Goal: Transaction & Acquisition: Purchase product/service

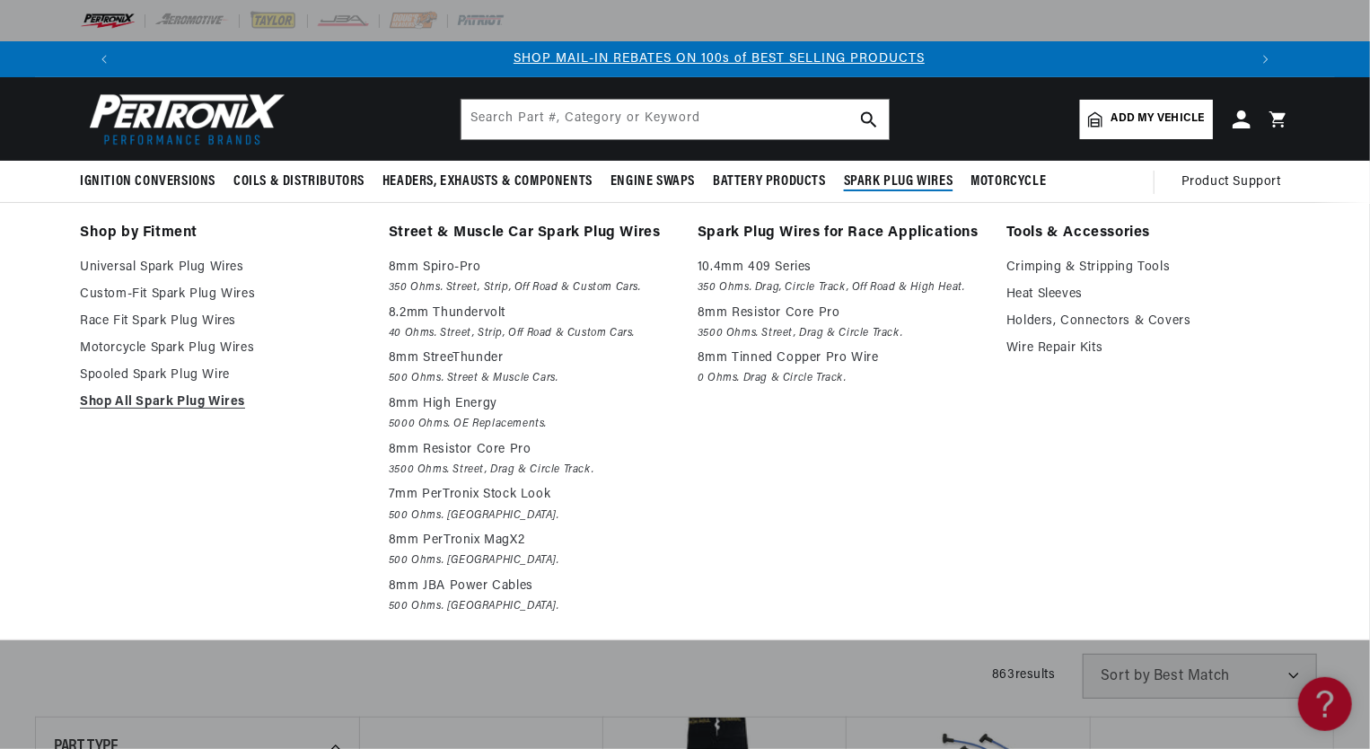
scroll to position [0, 1120]
click at [1028, 265] on link "Crimping & Stripping Tools" at bounding box center [1148, 268] width 284 height 22
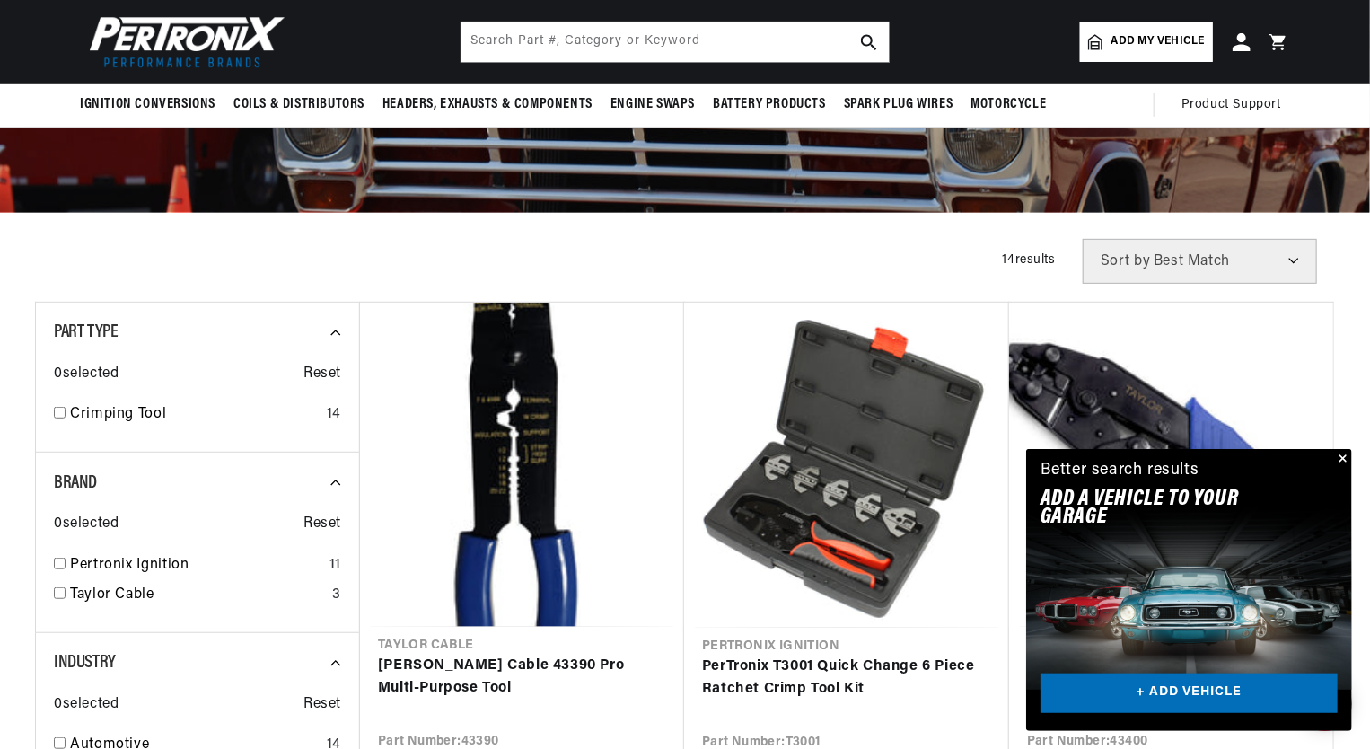
scroll to position [291, 0]
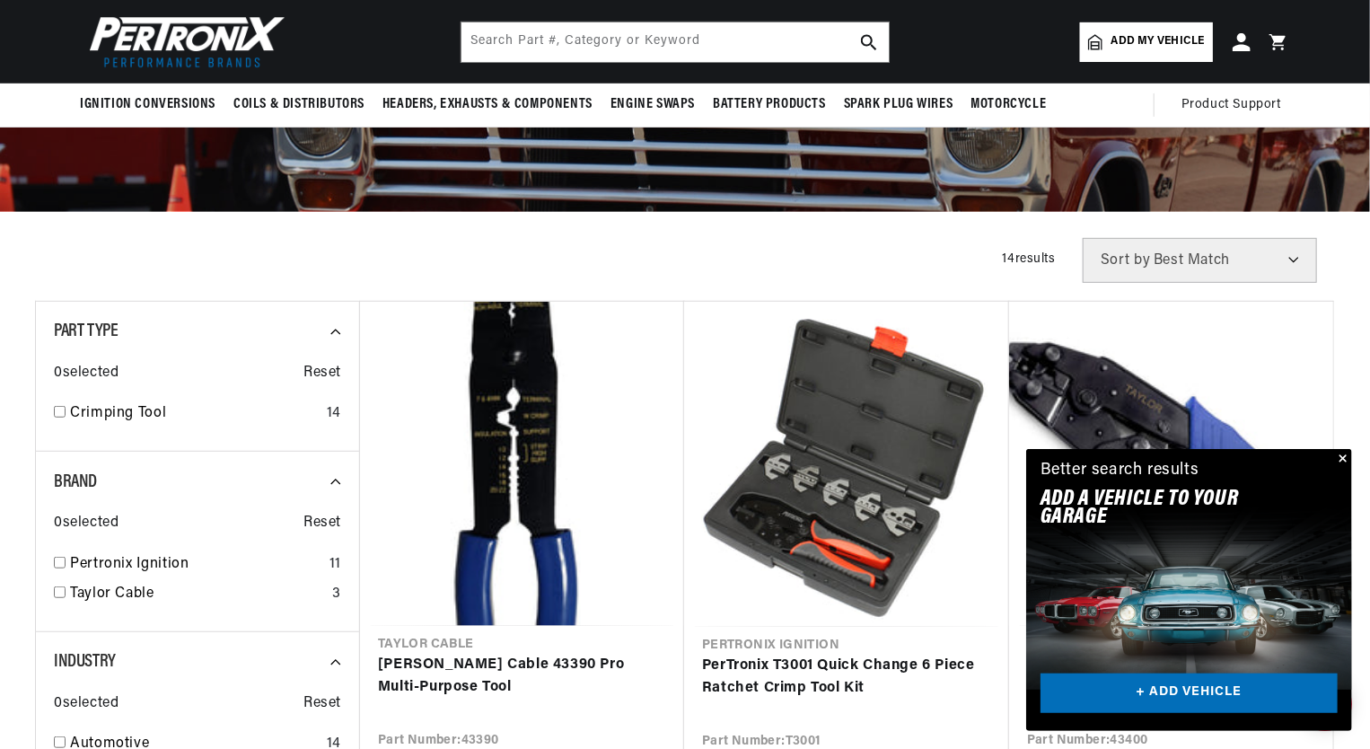
click at [1341, 461] on button "Close" at bounding box center [1341, 460] width 22 height 22
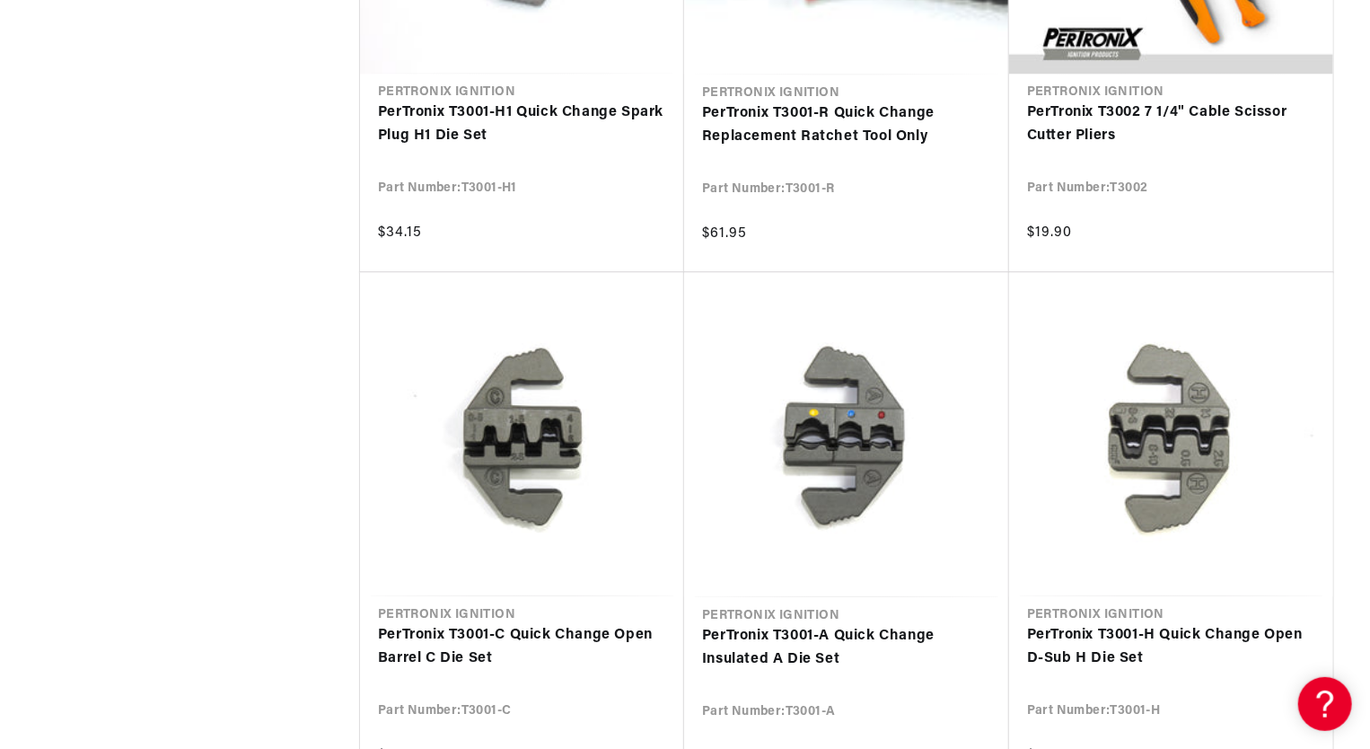
scroll to position [0, 2241]
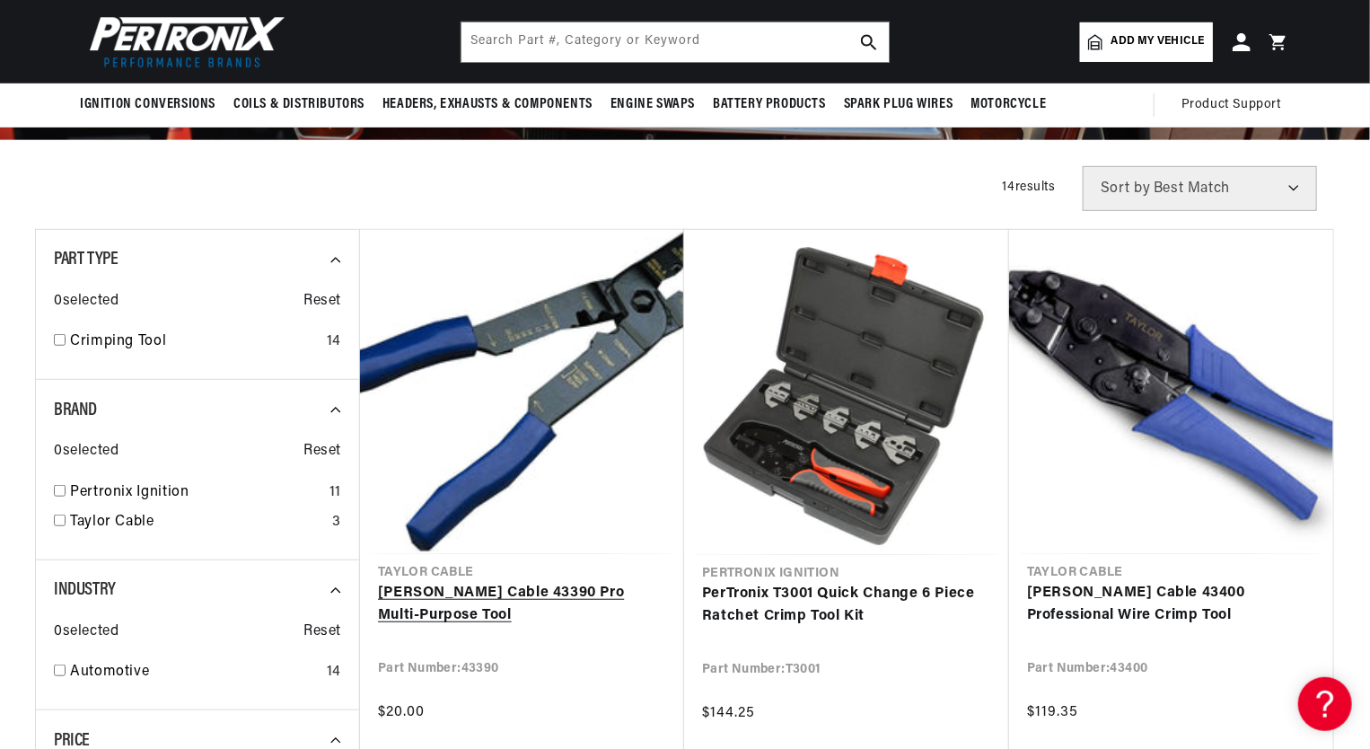
click at [532, 582] on link "[PERSON_NAME] Cable 43390 Pro Multi-Purpose Tool" at bounding box center [522, 605] width 288 height 46
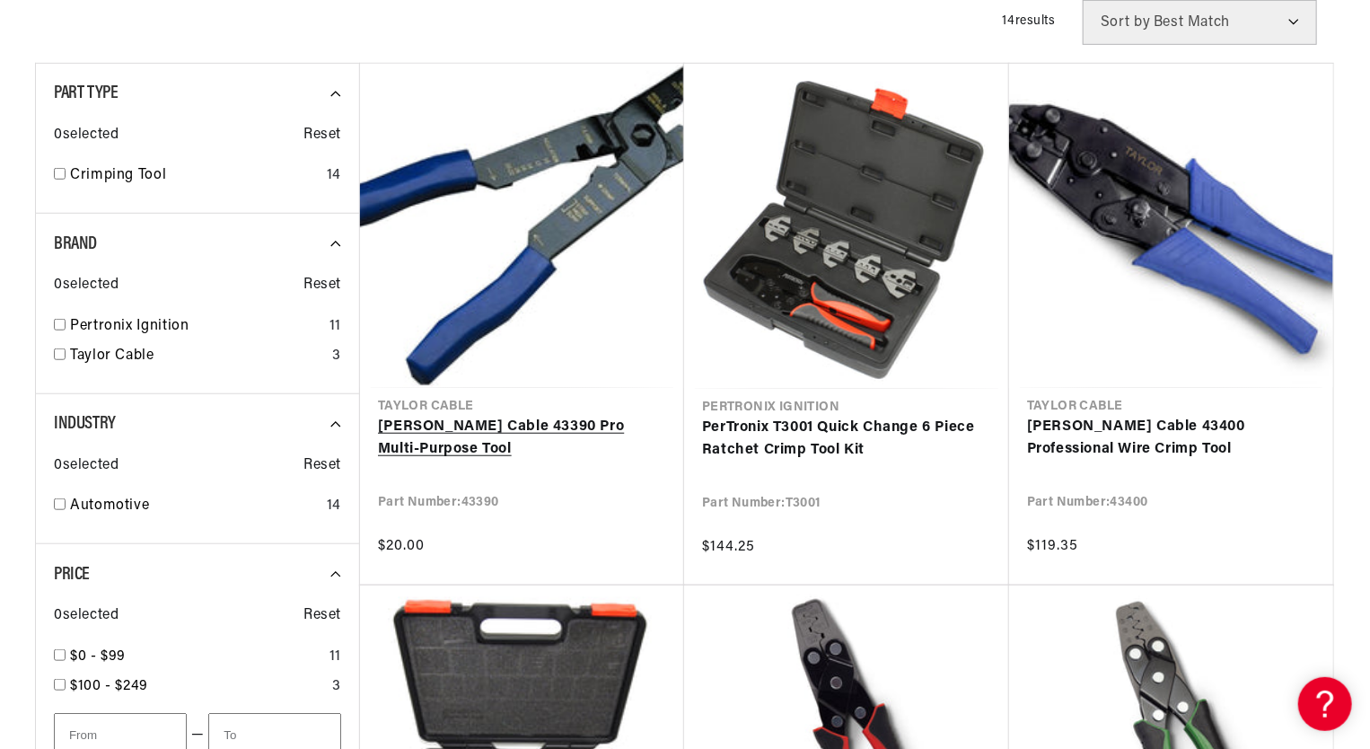
scroll to position [0, 1120]
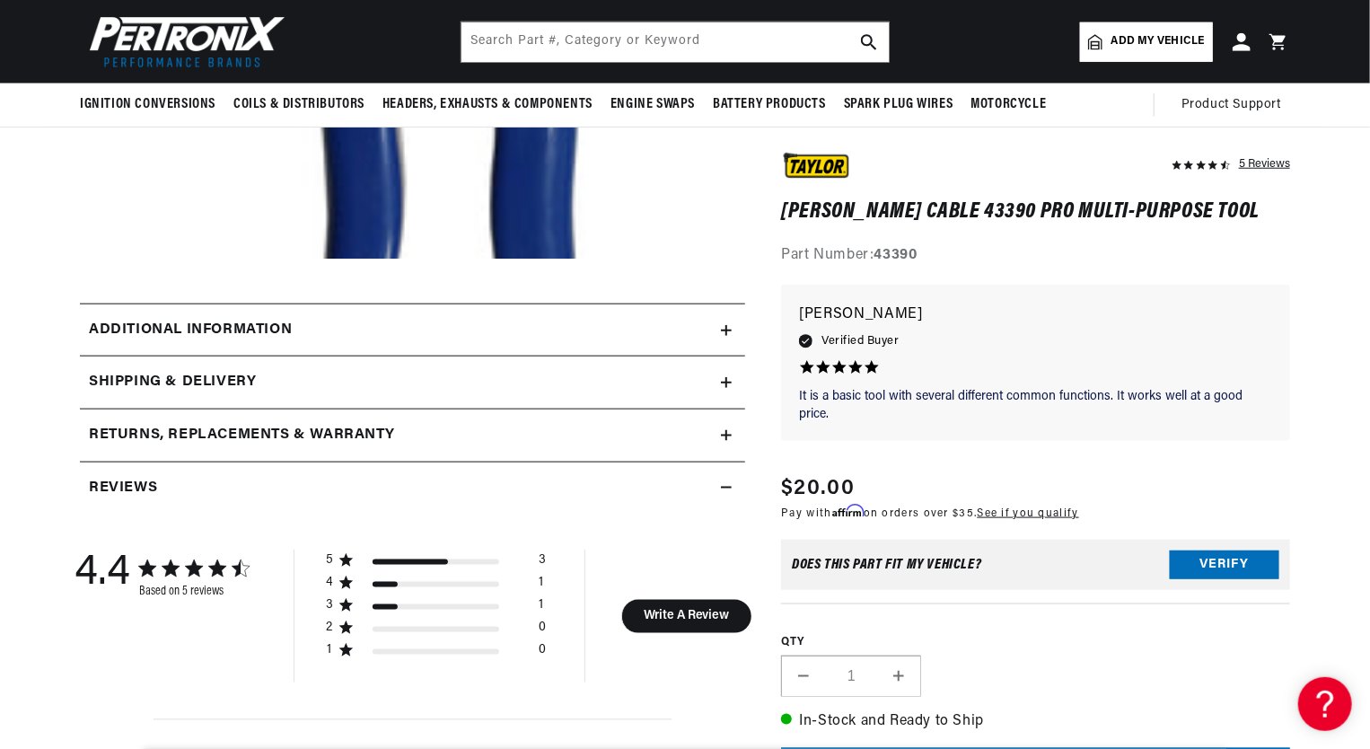
click at [204, 323] on h2 "Additional information" at bounding box center [190, 330] width 203 height 23
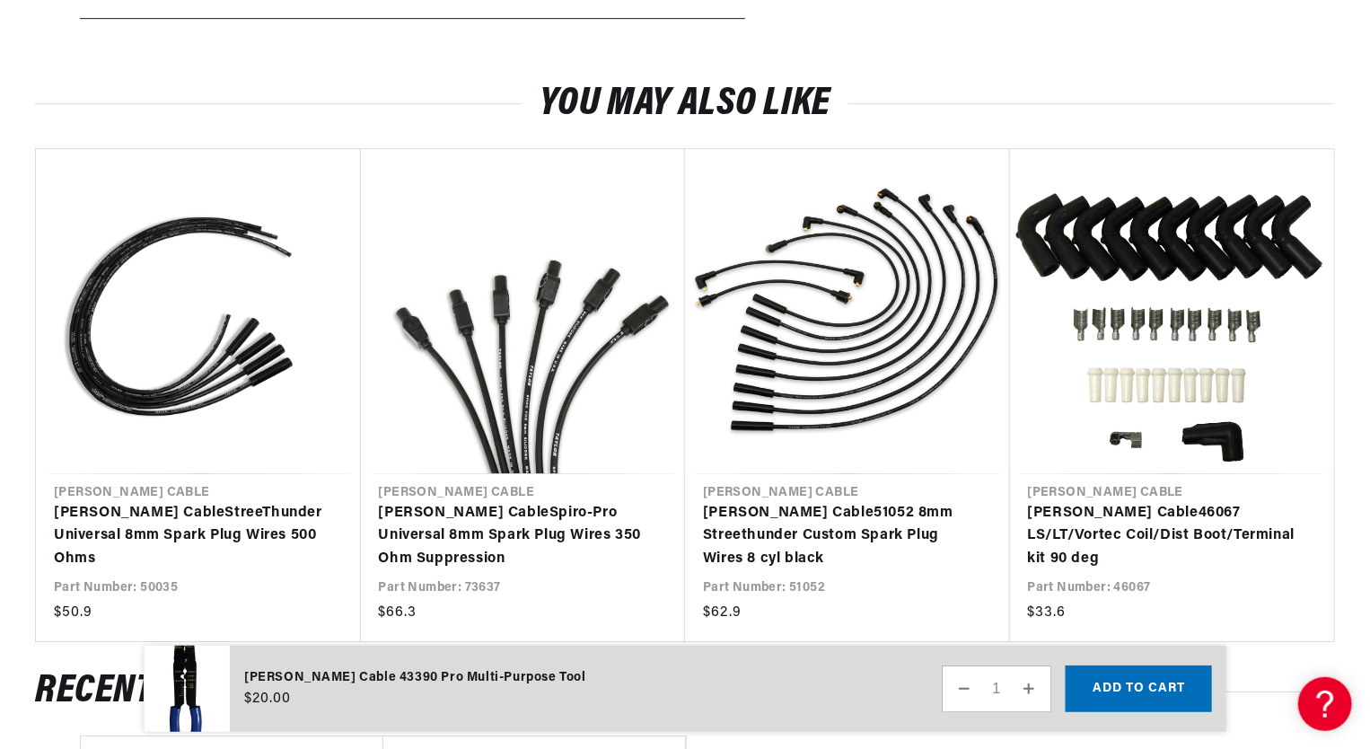
scroll to position [2907, 0]
